Goal: Information Seeking & Learning: Understand process/instructions

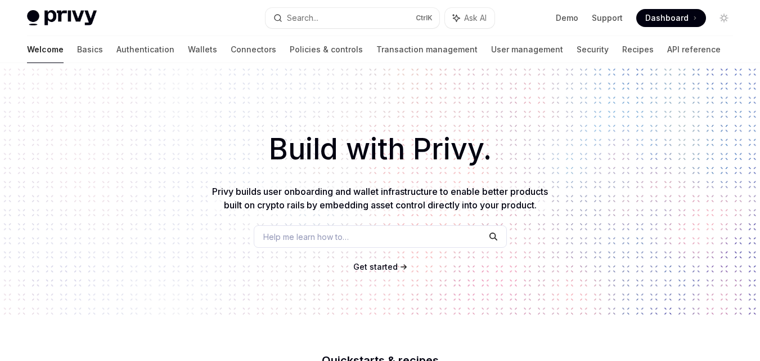
click at [759, 0] on html "**********" at bounding box center [380, 180] width 760 height 361
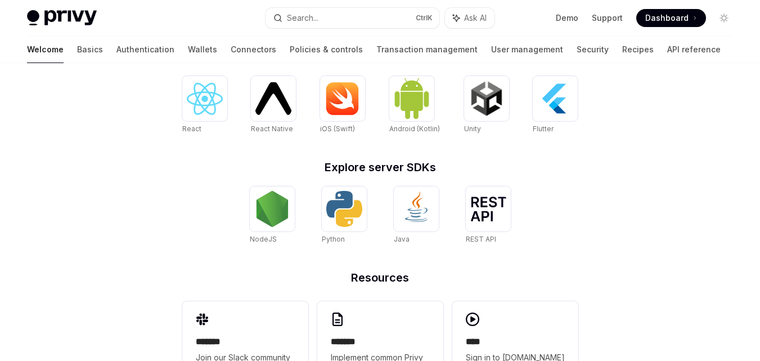
scroll to position [481, 0]
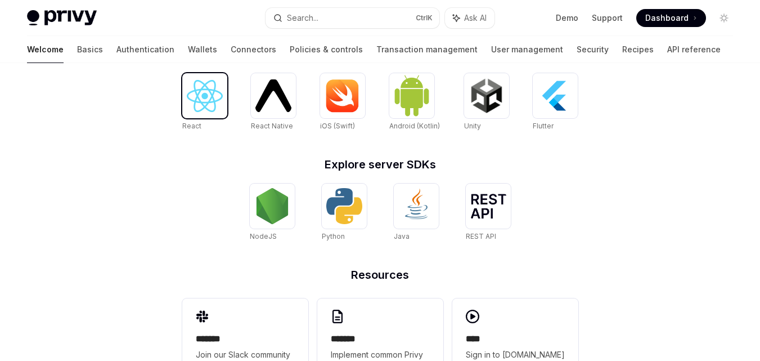
click at [214, 103] on img at bounding box center [205, 96] width 36 height 32
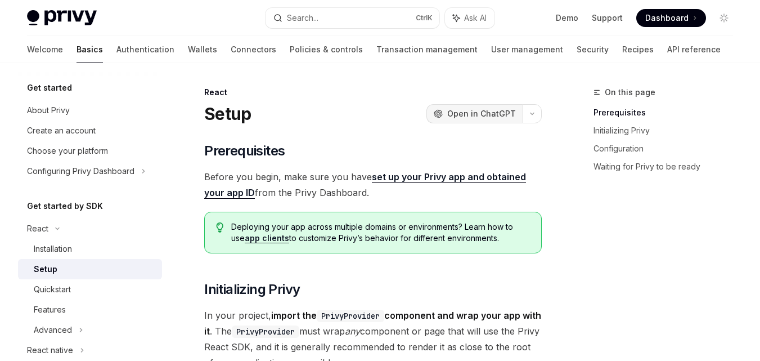
click at [491, 107] on button "OpenAI Open in ChatGPT" at bounding box center [474, 113] width 96 height 19
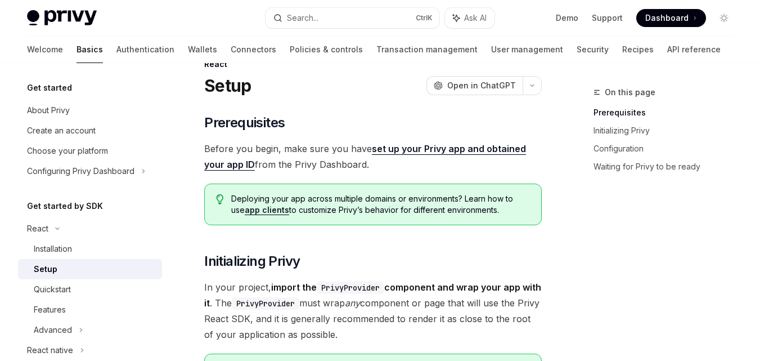
scroll to position [26, 0]
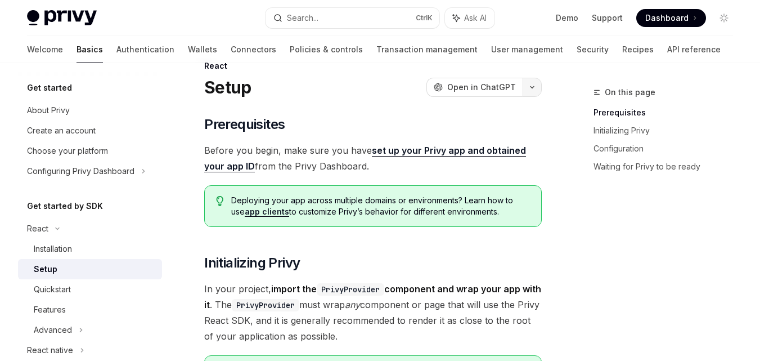
click at [531, 92] on button "button" at bounding box center [532, 87] width 19 height 19
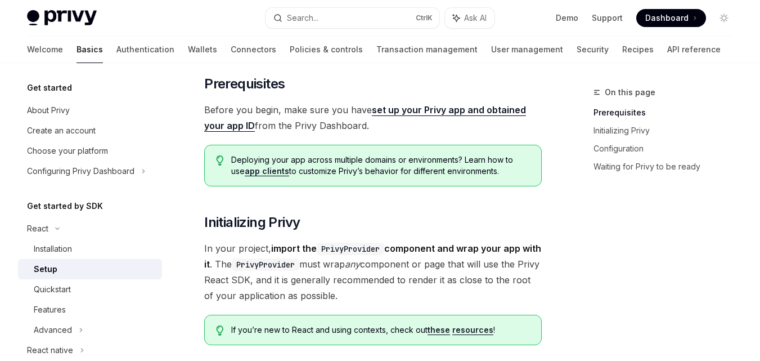
scroll to position [57, 0]
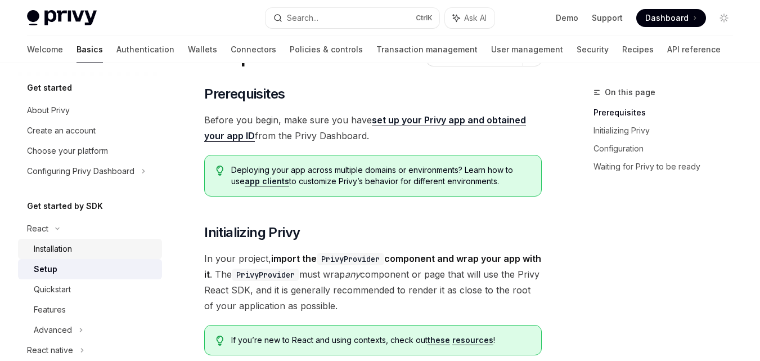
click at [61, 248] on div "Installation" at bounding box center [53, 248] width 38 height 13
type textarea "*"
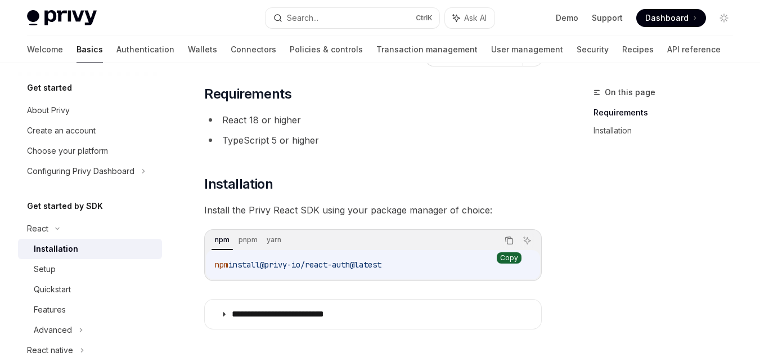
click at [502, 242] on button "Copy the contents from the code block" at bounding box center [509, 240] width 15 height 15
